Goal: Task Accomplishment & Management: Complete application form

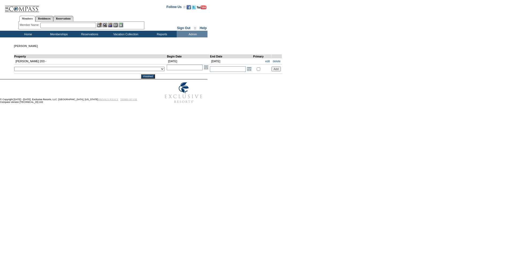
click at [110, 70] on select "__December 7, 2022 – [DATE] - __Holy Land 01 - __Holy Land 02 - __Holy Land 03 …" at bounding box center [89, 69] width 150 height 4
select select "9159"
click at [14, 67] on select "__December 7, 2022 – [DATE] - __Holy Land 01 - __Holy Land 02 - __Holy Land 03 …" at bounding box center [89, 69] width 150 height 4
click at [167, 67] on input "text" at bounding box center [185, 68] width 36 height 6
type input "[DATE]"
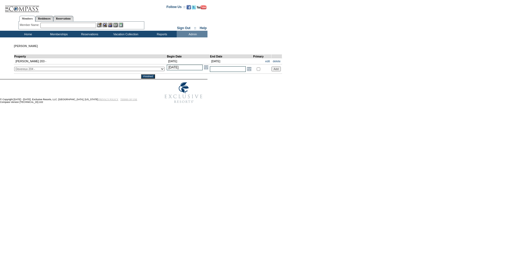
type input "[DATE]"
click at [210, 71] on input "text" at bounding box center [228, 69] width 36 height 6
type input "[DATE]"
click at [271, 71] on input "Add" at bounding box center [275, 69] width 9 height 5
